Goal: Task Accomplishment & Management: Complete application form

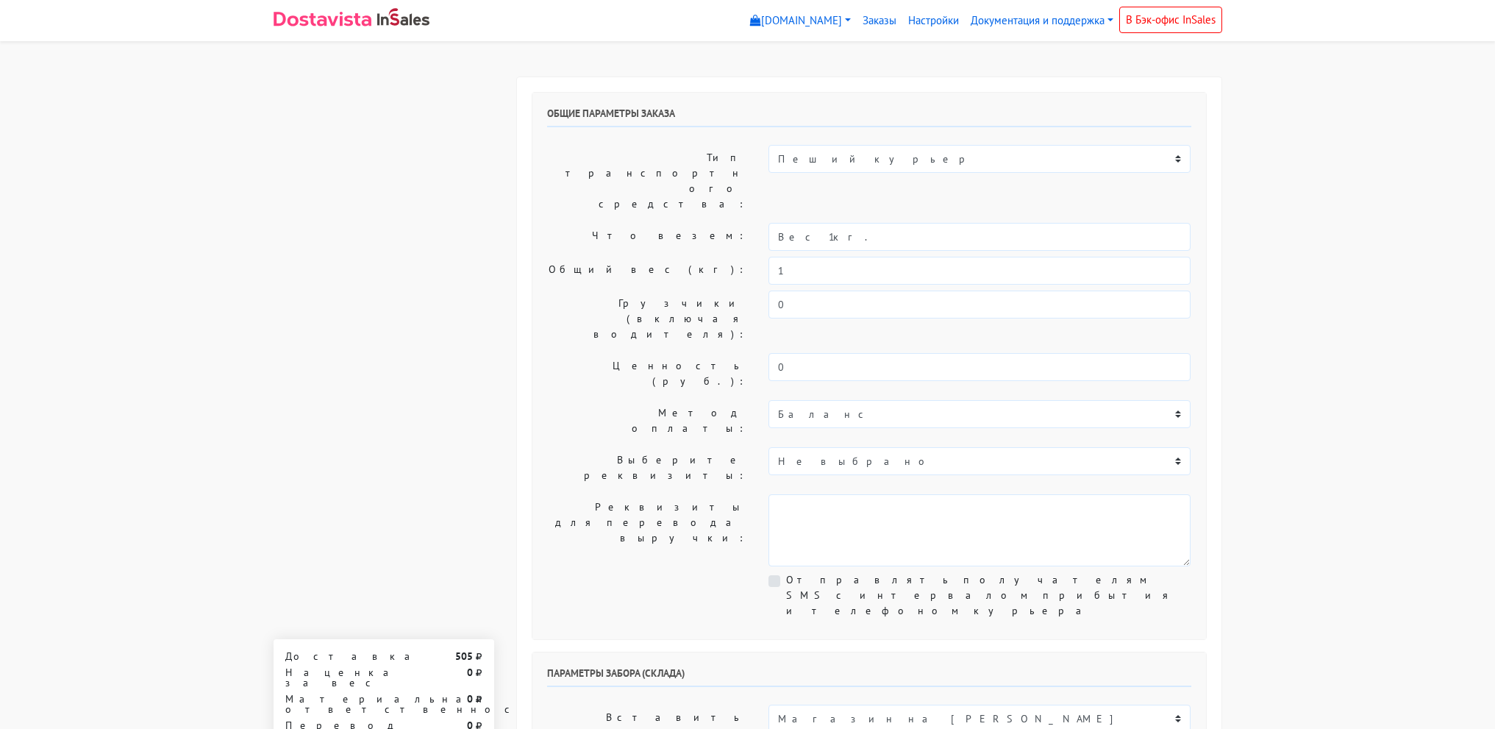
select select "18:00"
select select "17:30"
select select "19:30"
select select "12:00"
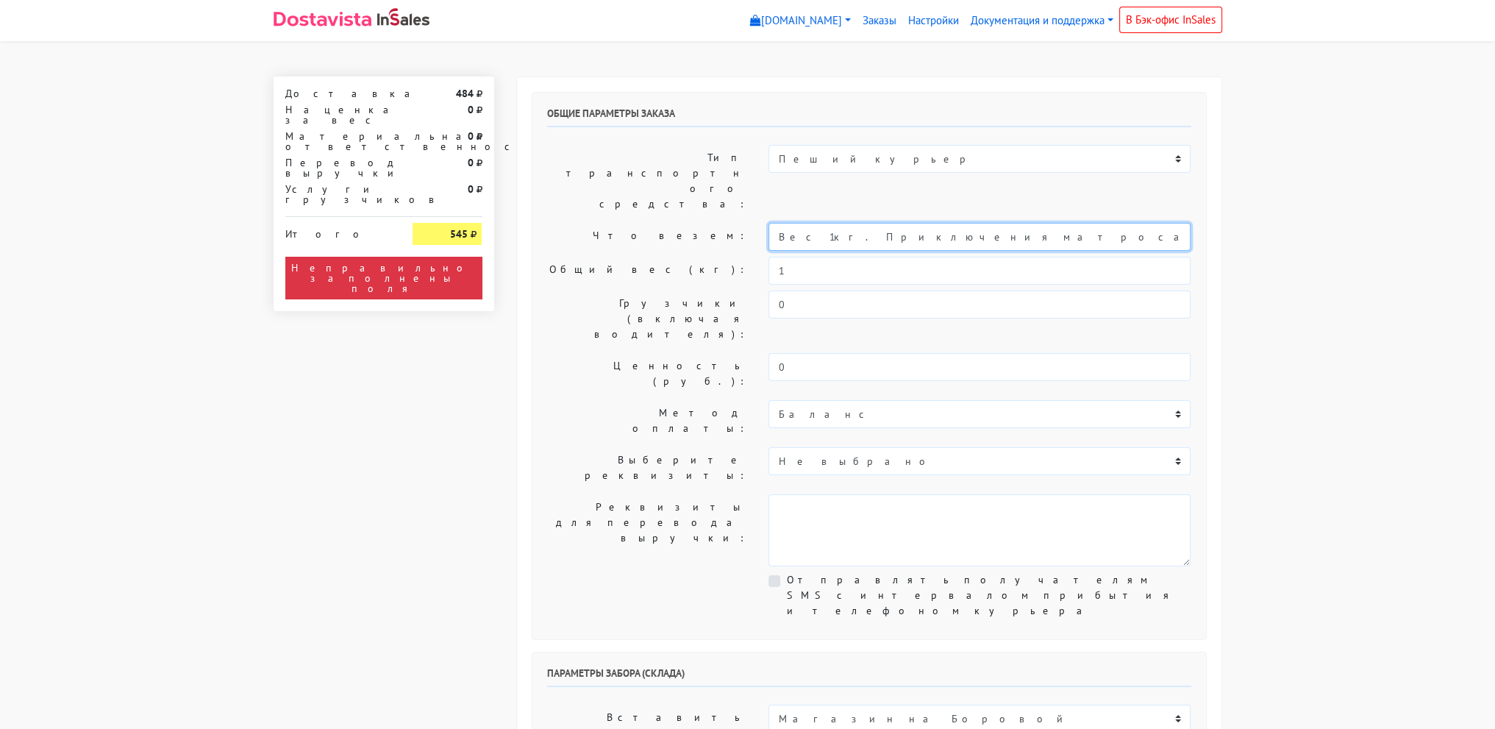
scroll to position [0, 49]
drag, startPoint x: 816, startPoint y: 195, endPoint x: 1492, endPoint y: 222, distance: 676.2
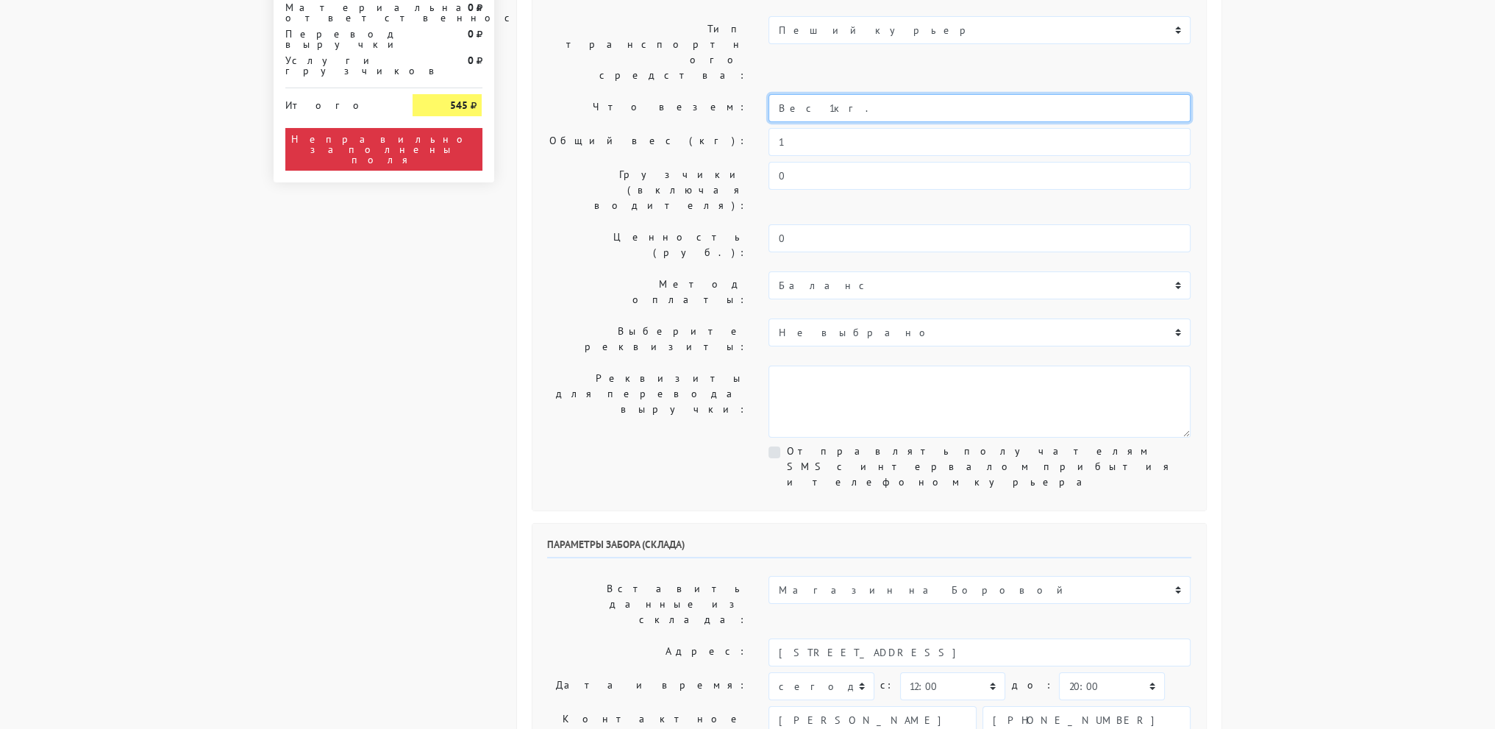
scroll to position [221, 0]
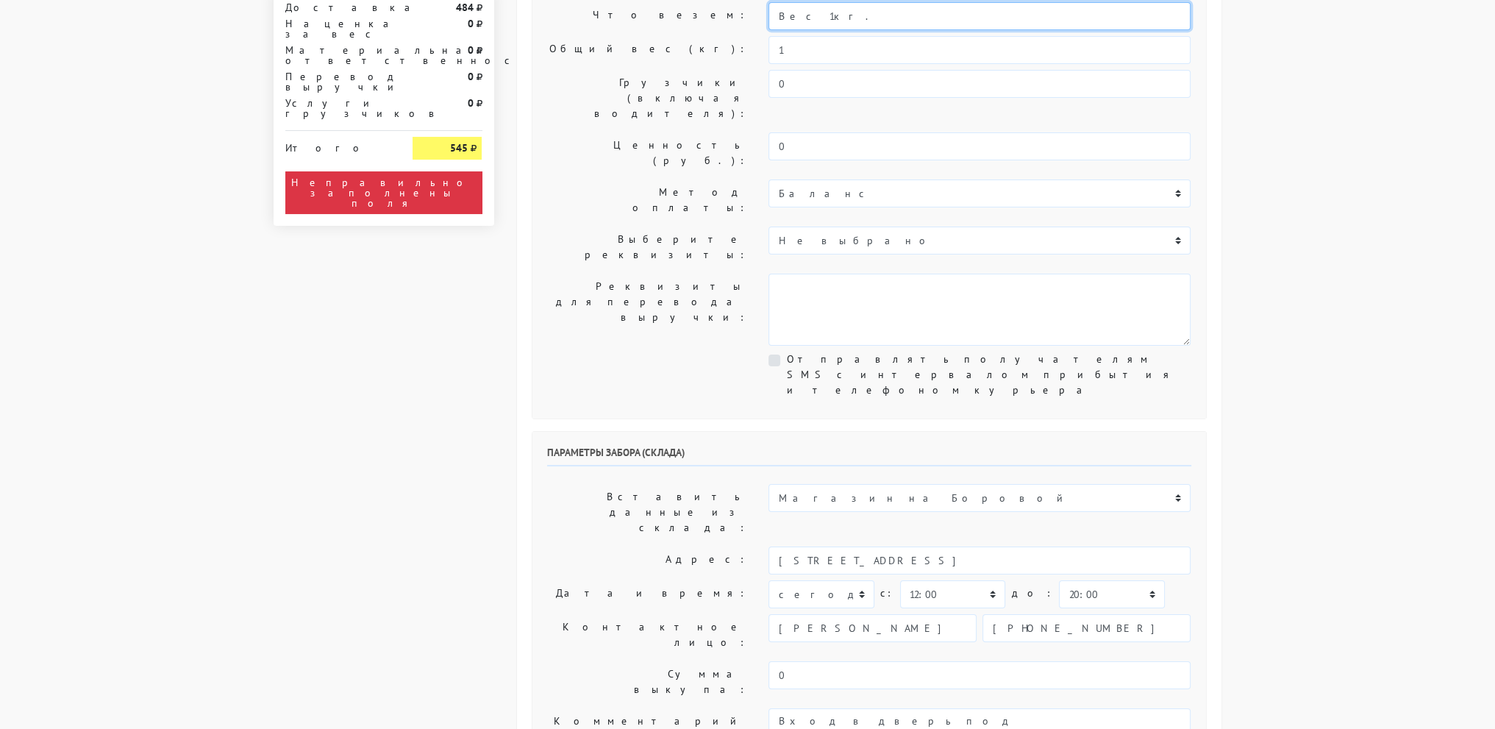
type input "Вес 1кг."
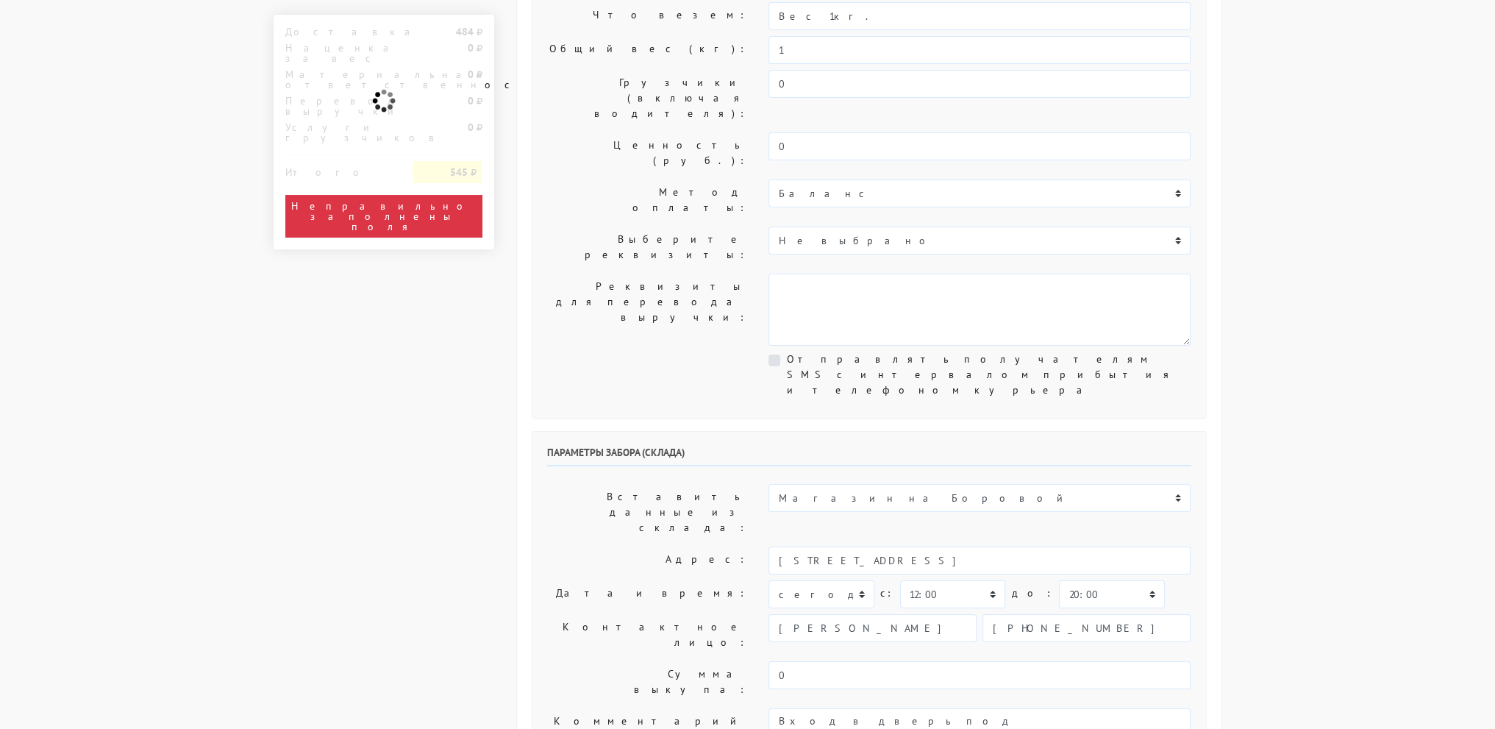
drag, startPoint x: 1403, startPoint y: 481, endPoint x: 1348, endPoint y: 468, distance: 55.8
click at [1399, 479] on body "[DOMAIN_NAME] [DOMAIN_NAME] Выйти Заказы Настройки 484" at bounding box center [747, 678] width 1495 height 1799
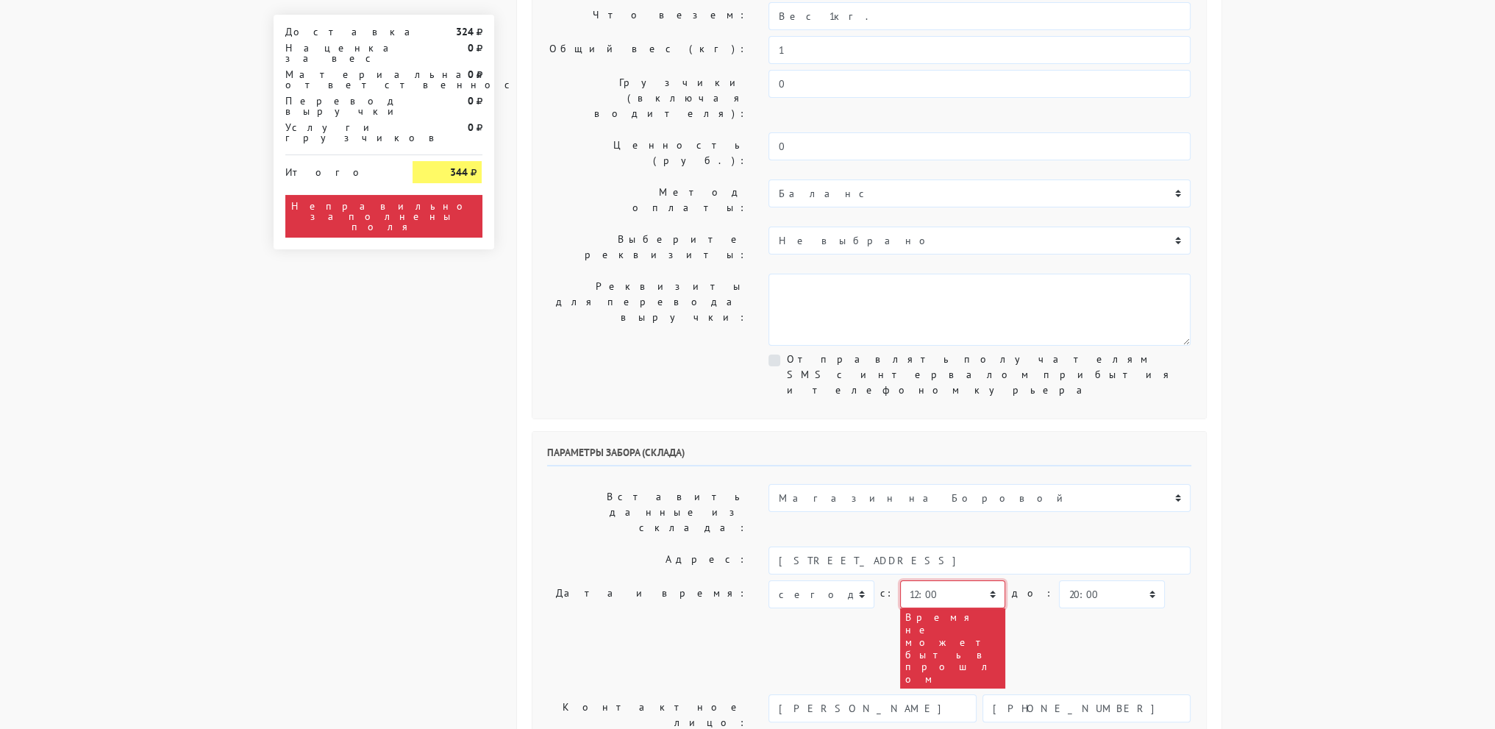
click at [933, 580] on select "00:00 00:30 01:00 01:30 02:00 02:30 03:00 03:30 04:00 04:30 05:00 05:30 06:00 0…" at bounding box center [952, 594] width 105 height 28
select select "18:00"
click at [900, 580] on select "00:00 00:30 01:00 01:30 02:00 02:30 03:00 03:30 04:00 04:30 05:00 05:30 06:00 0…" at bounding box center [952, 594] width 105 height 28
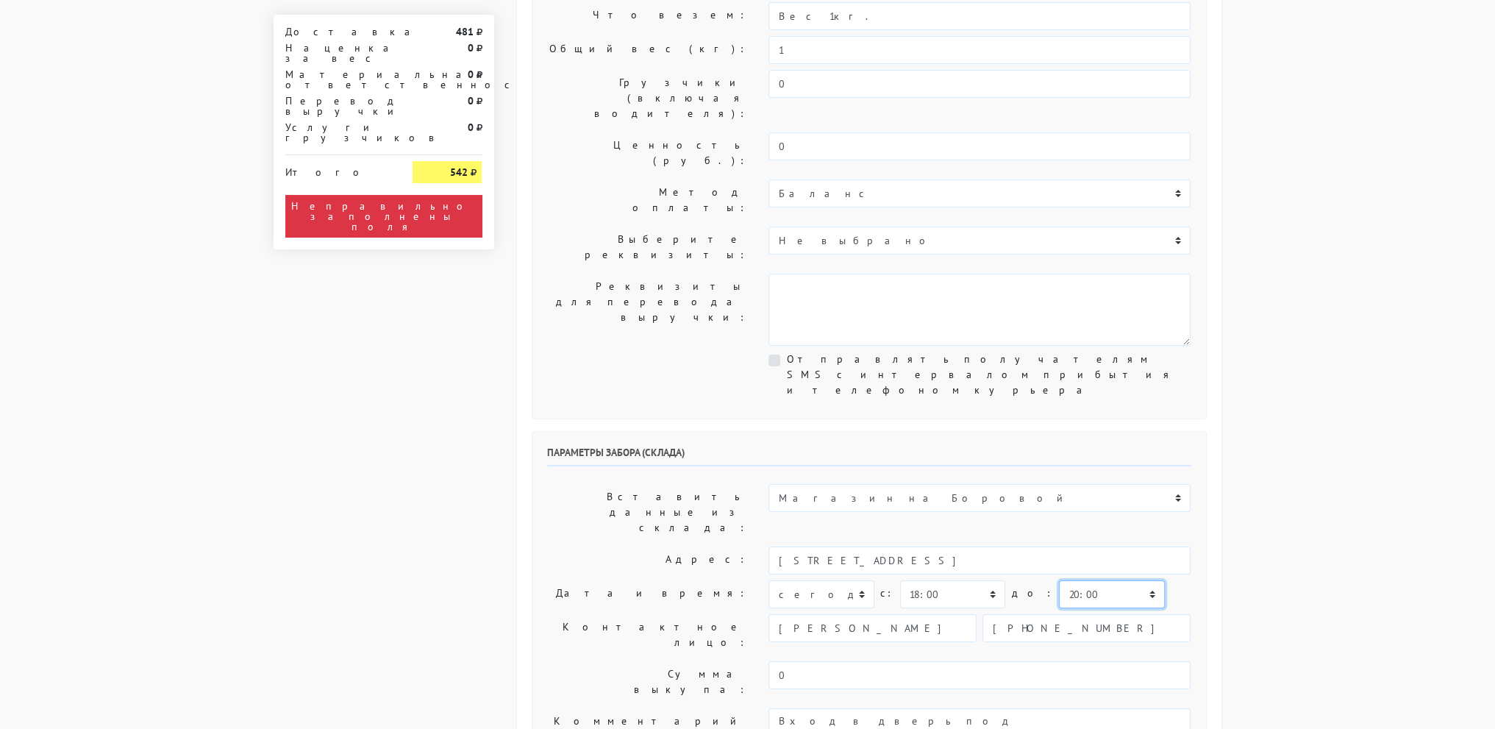
click at [1075, 580] on select "00:00 00:30 01:00 01:30 02:00 02:30 03:00 03:30 04:00 04:30 05:00 05:30 06:00 0…" at bounding box center [1111, 594] width 105 height 28
select select "19:00"
click at [1059, 580] on select "00:00 00:30 01:00 01:30 02:00 02:30 03:00 03:30 04:00 04:30 05:00 05:30 06:00 0…" at bounding box center [1111, 594] width 105 height 28
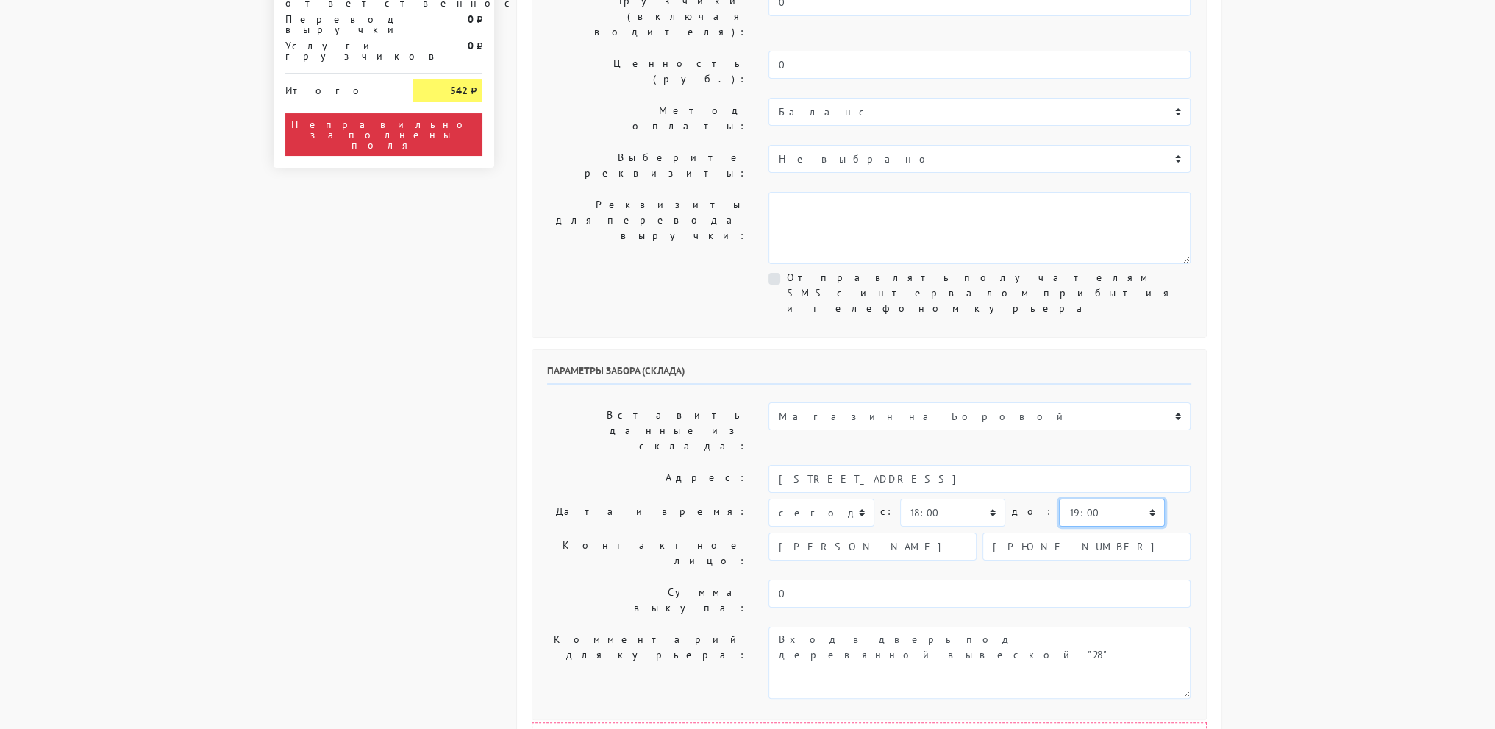
scroll to position [441, 0]
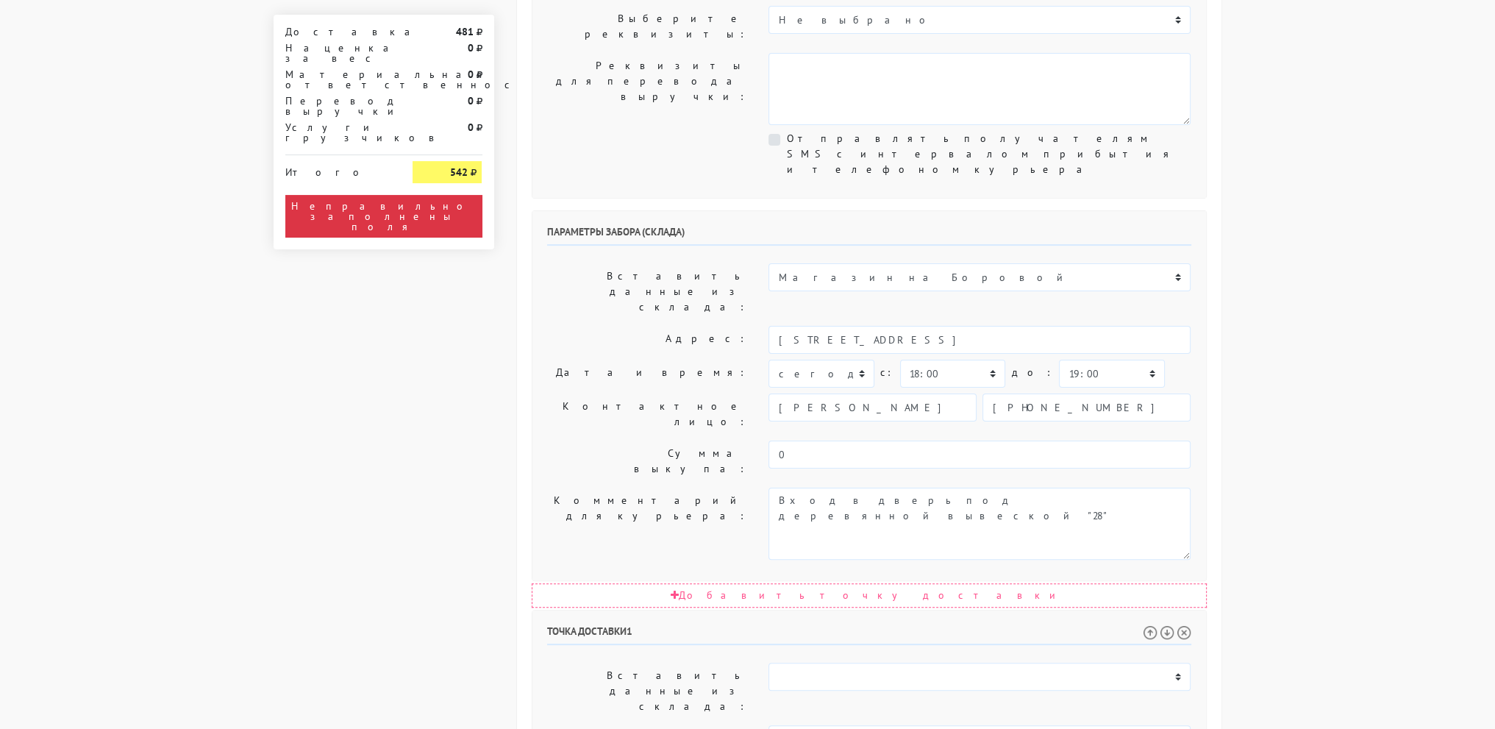
select select "18:30"
select select "20:30"
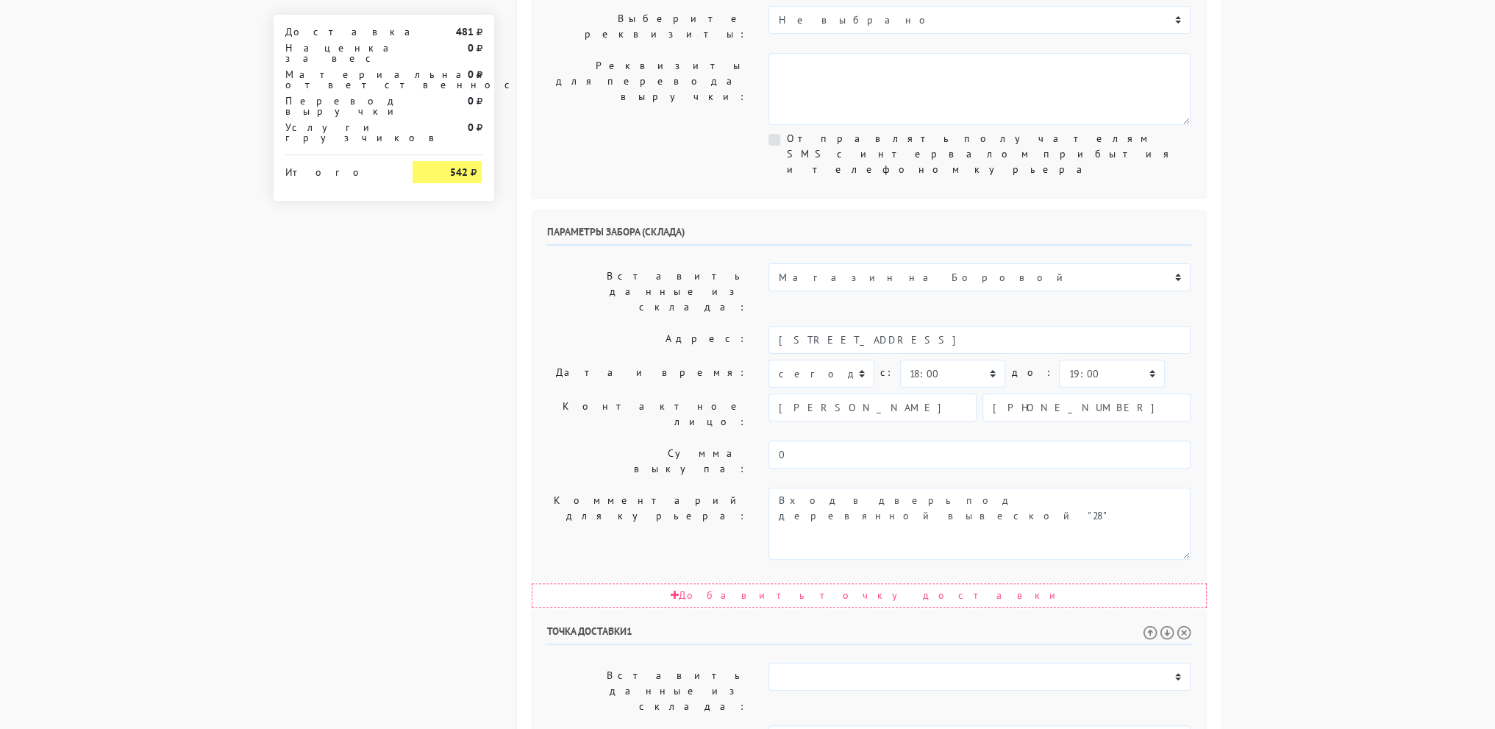
click at [1300, 479] on body "[DOMAIN_NAME] [DOMAIN_NAME] Выйти Заказы Настройки 481" at bounding box center [747, 381] width 1495 height 1645
drag, startPoint x: 927, startPoint y: 617, endPoint x: 624, endPoint y: 586, distance: 304.5
click at [1323, 376] on body "[DOMAIN_NAME] [DOMAIN_NAME] Выйти Заказы Настройки 481" at bounding box center [747, 381] width 1495 height 1645
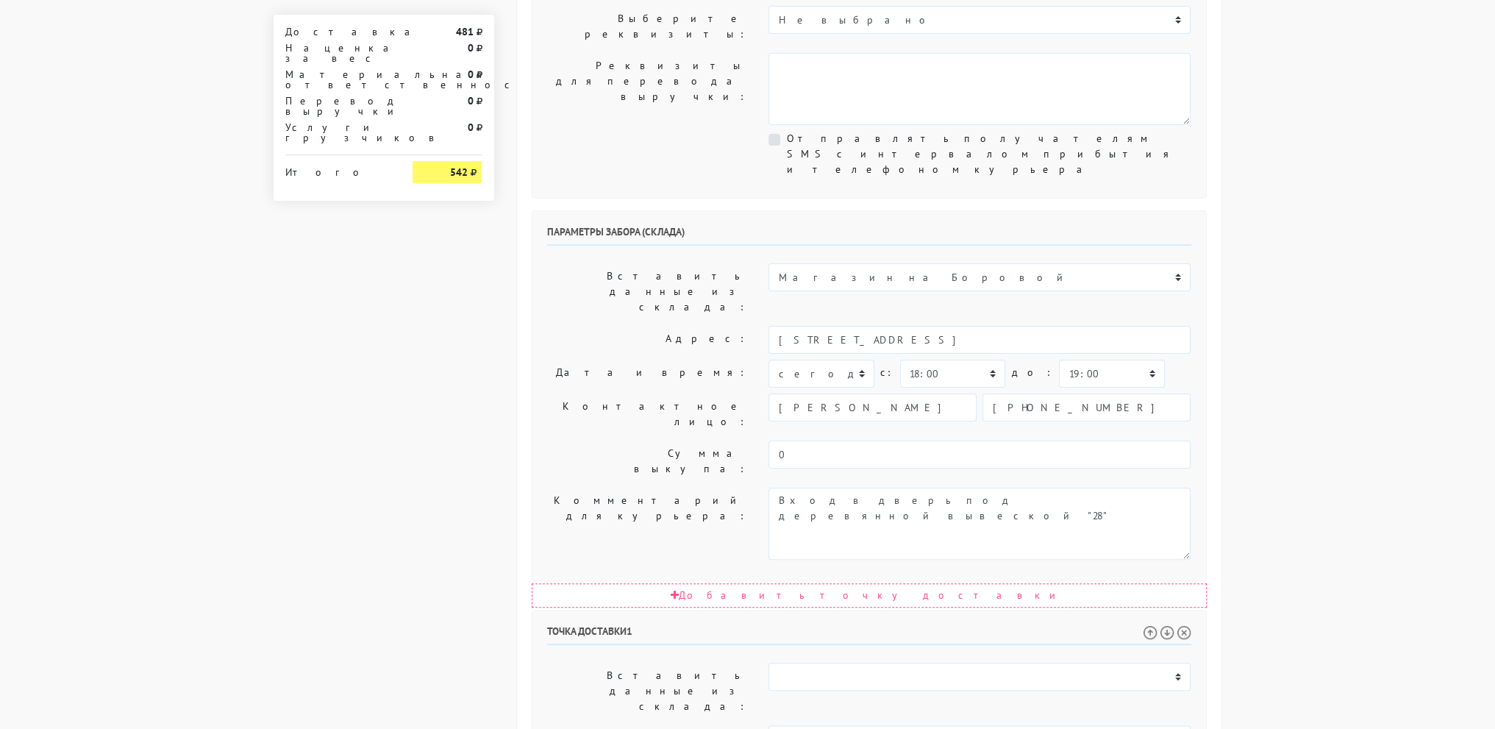
click at [1353, 412] on body "[DOMAIN_NAME] [DOMAIN_NAME] Выйти Заказы Настройки 481" at bounding box center [747, 381] width 1495 height 1645
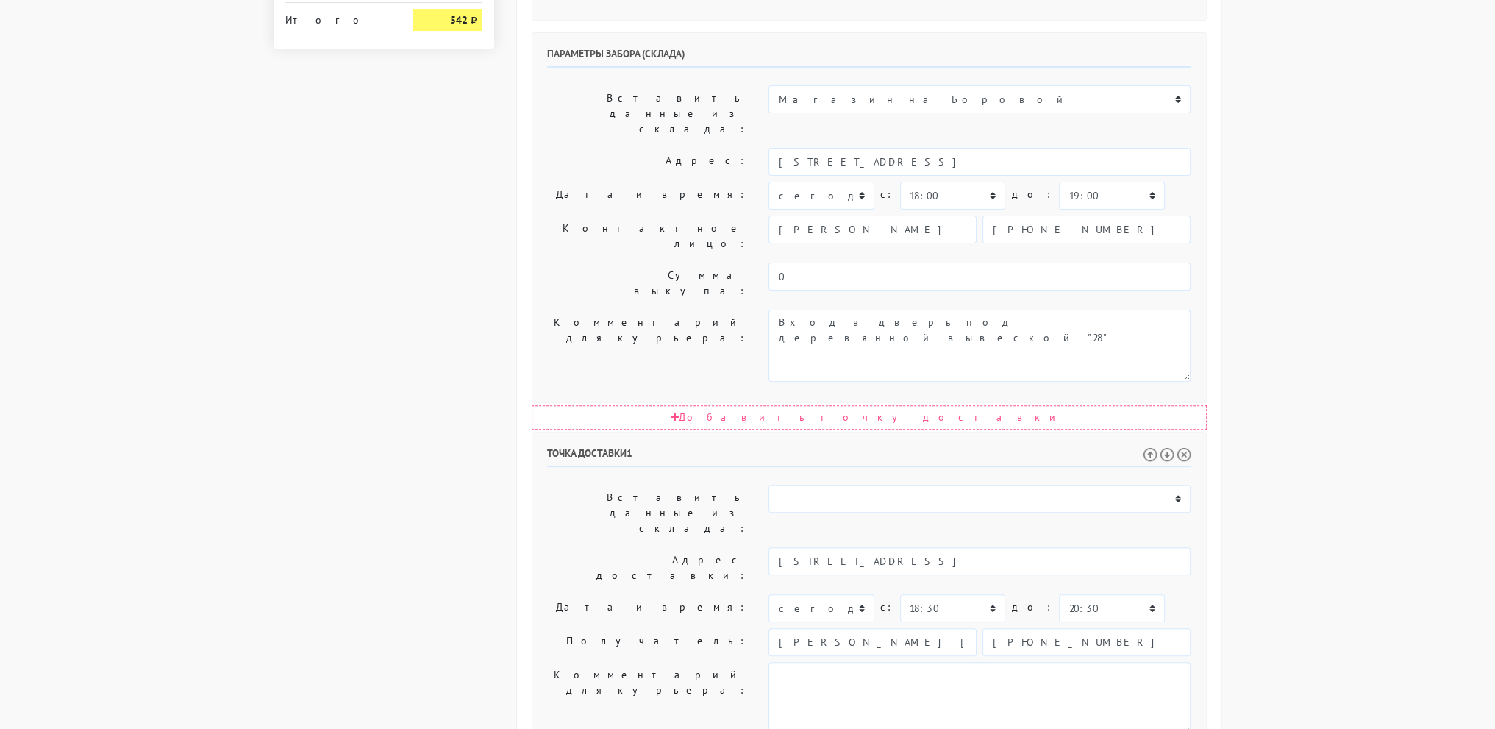
scroll to position [623, 0]
click at [1370, 390] on body "[DOMAIN_NAME] [DOMAIN_NAME] Выйти Заказы Настройки 481" at bounding box center [747, 199] width 1495 height 1645
click at [1370, 388] on body "[DOMAIN_NAME] [DOMAIN_NAME] Выйти Заказы Настройки 481" at bounding box center [747, 199] width 1495 height 1645
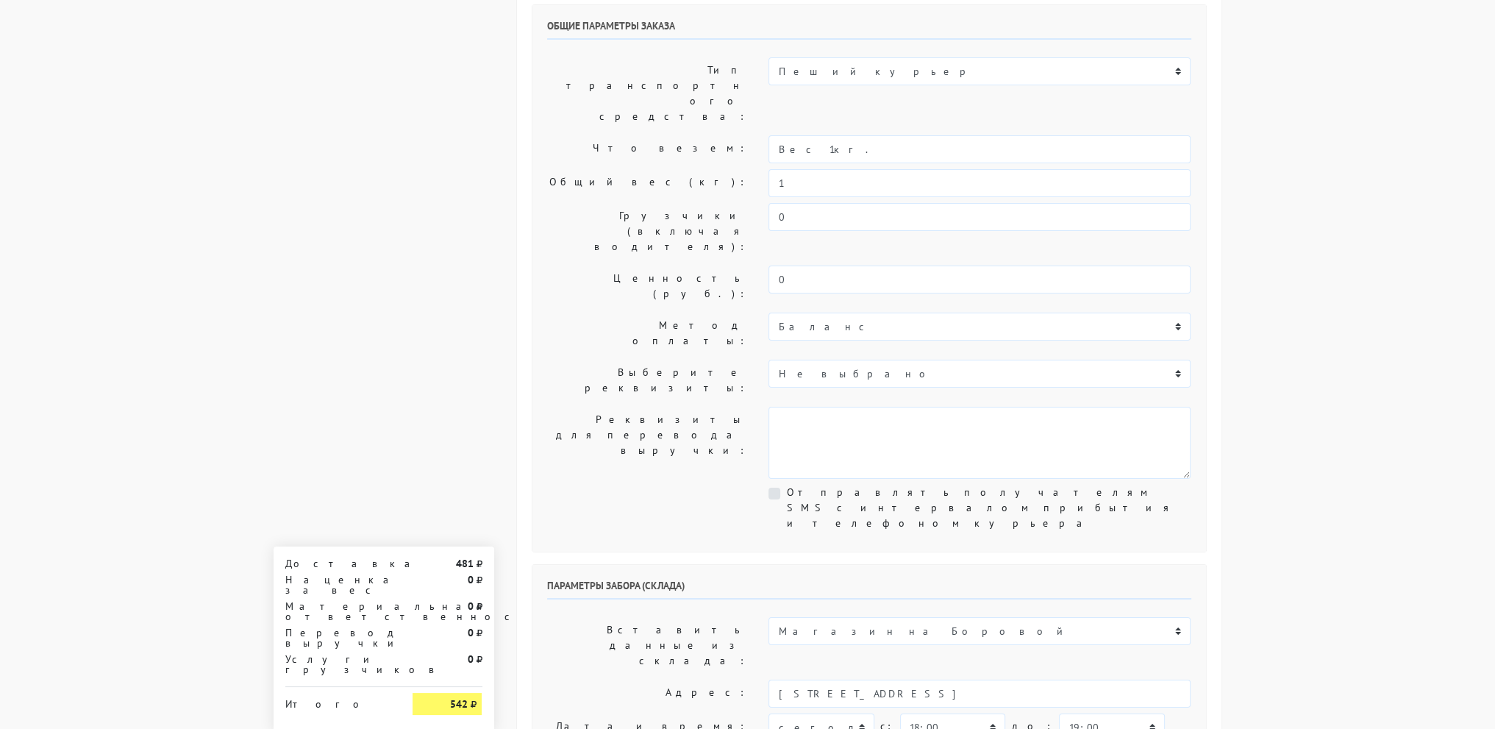
scroll to position [0, 0]
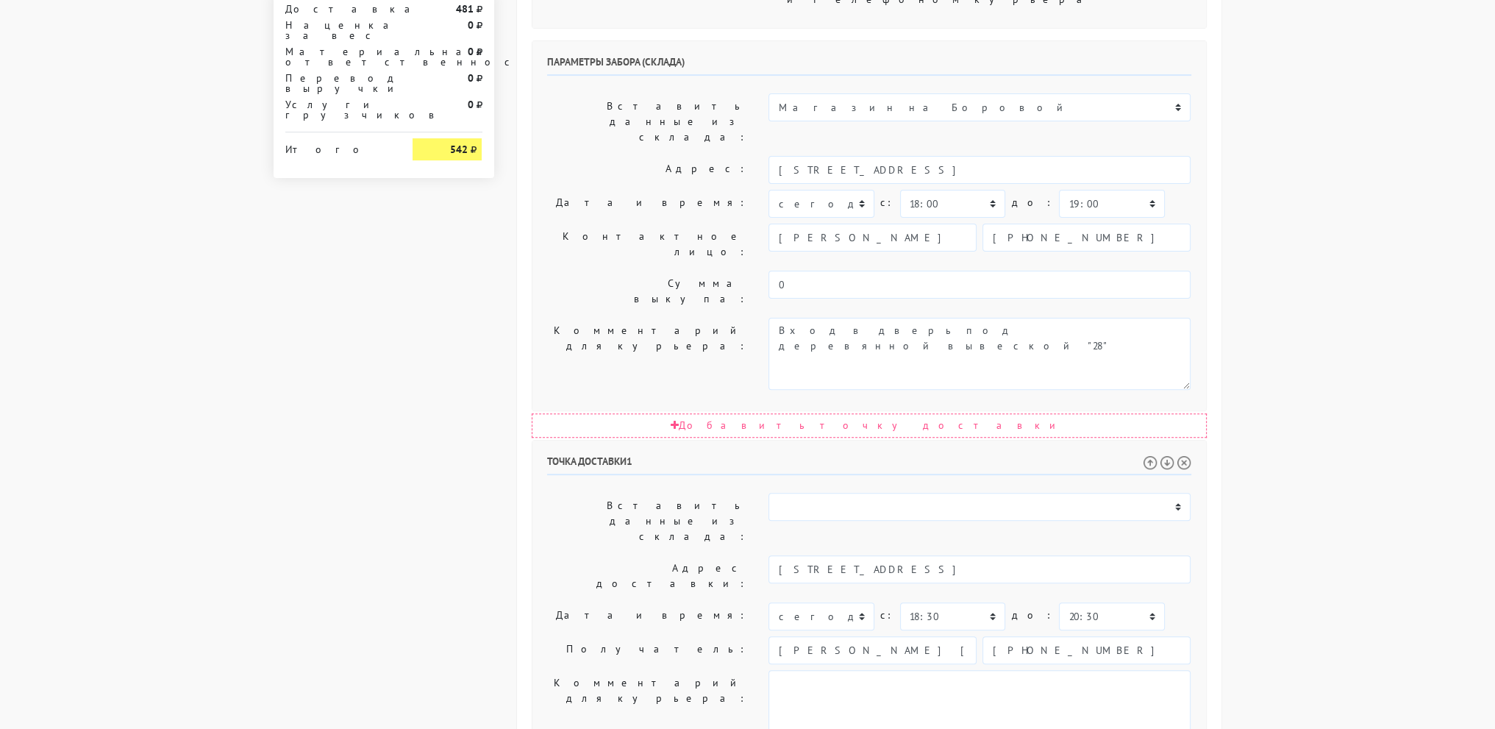
scroll to position [623, 0]
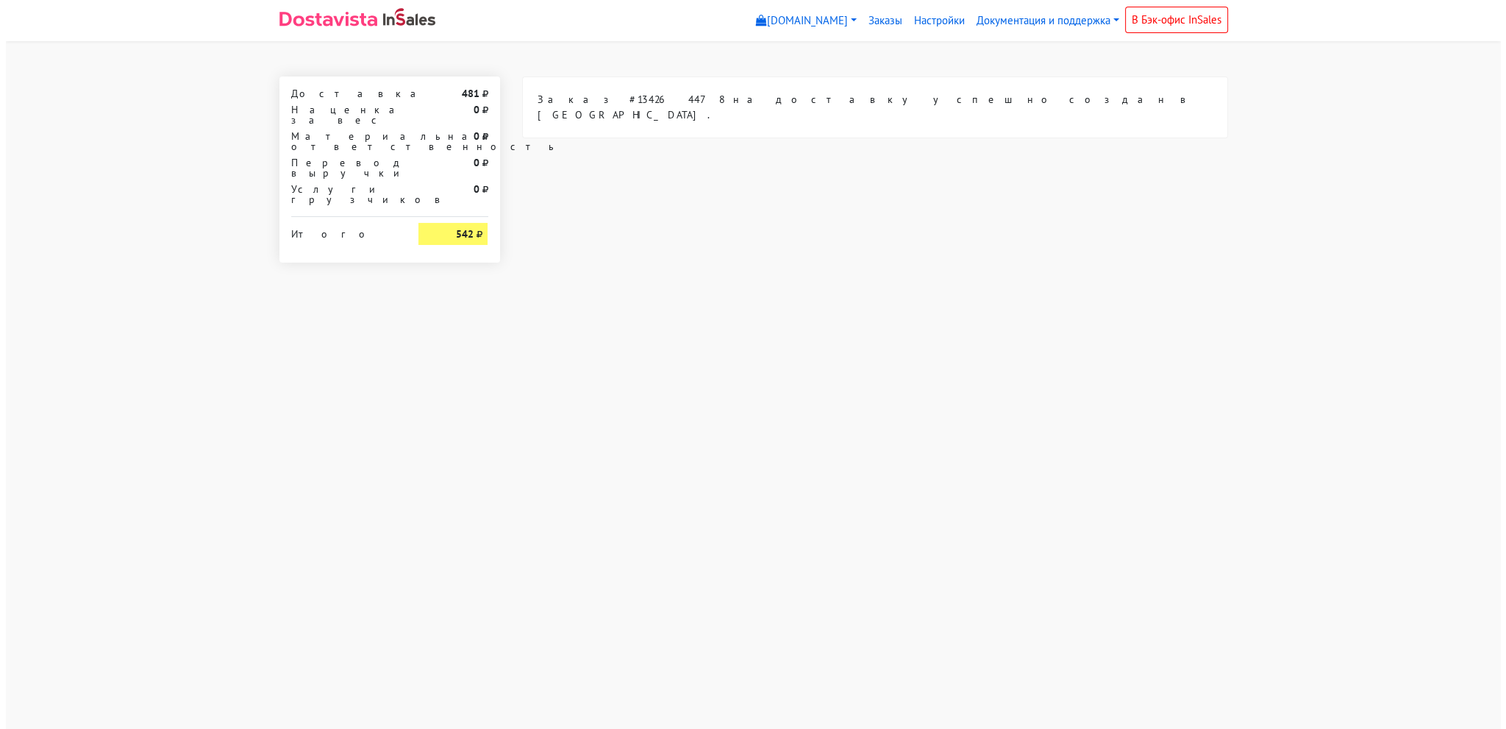
scroll to position [0, 0]
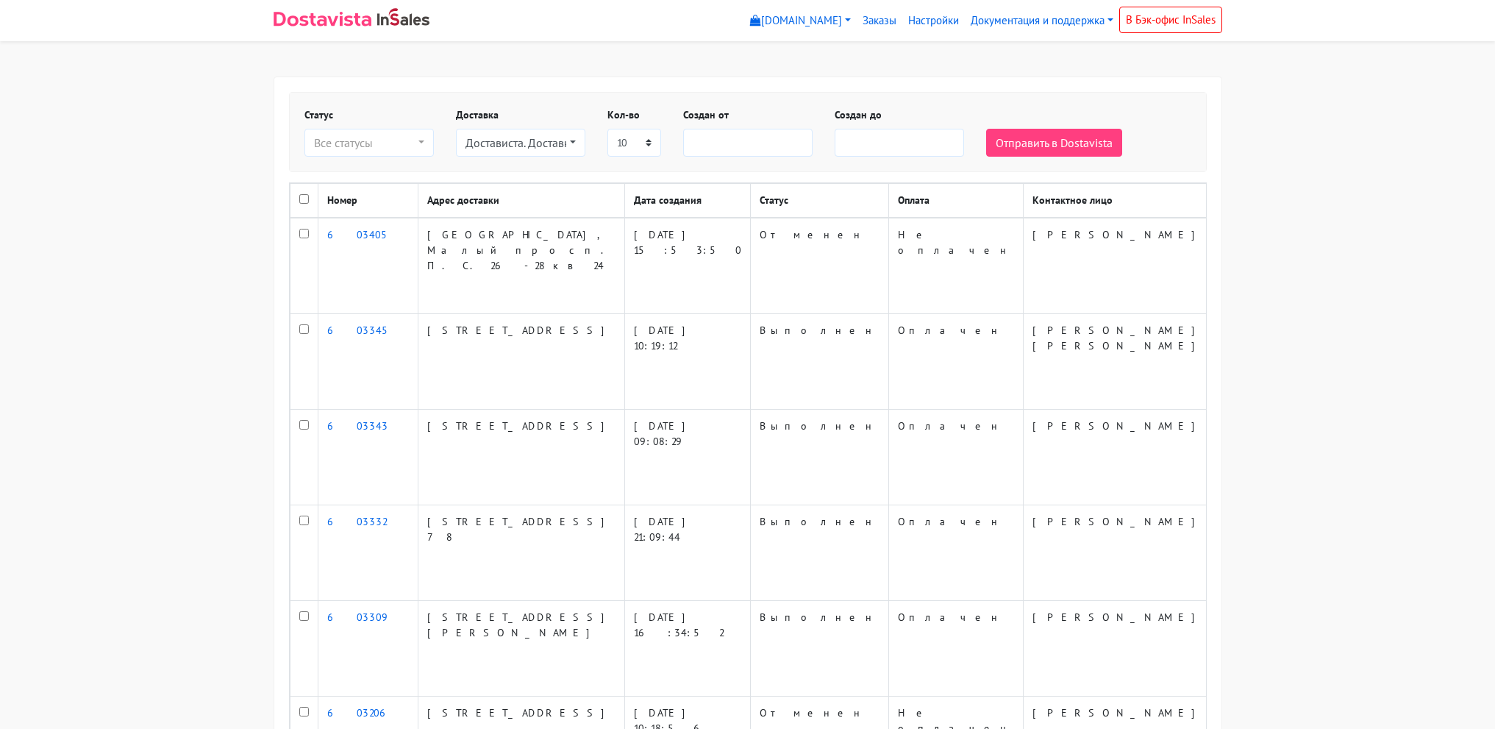
select select
